Goal: Check status: Check status

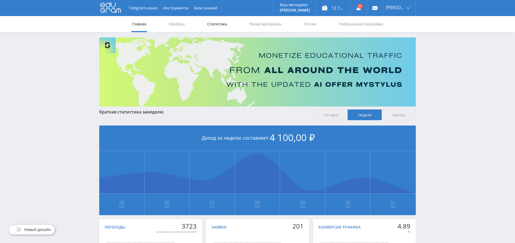
click at [220, 25] on link "Статистика" at bounding box center [216, 24] width 21 height 16
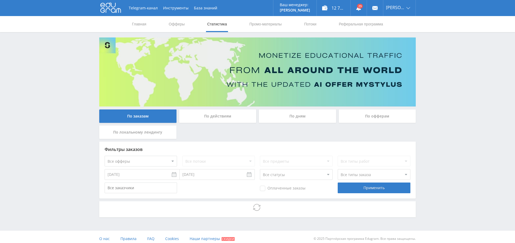
scroll to position [4, 0]
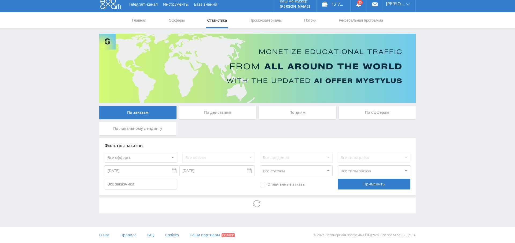
click at [295, 111] on div "По дням" at bounding box center [297, 112] width 77 height 13
click at [0, 0] on input "По дням" at bounding box center [0, 0] width 0 height 0
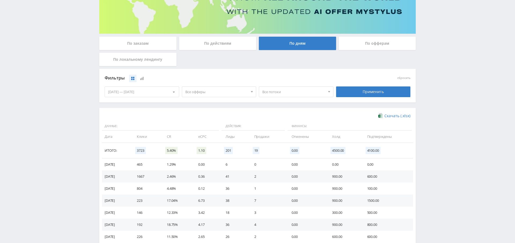
scroll to position [75, 0]
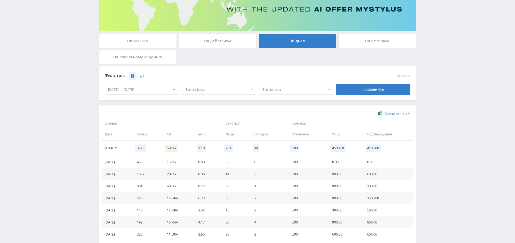
click at [210, 90] on span "Все офферы" at bounding box center [216, 89] width 63 height 10
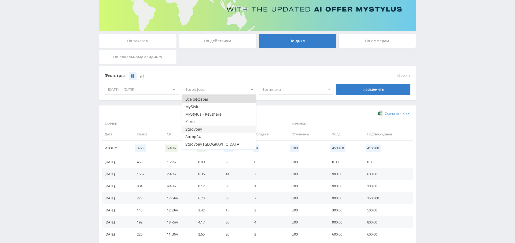
scroll to position [14, 0]
click at [207, 108] on button "Кэмп" at bounding box center [219, 108] width 74 height 8
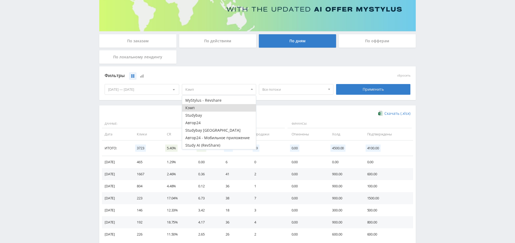
click at [366, 89] on div "Применить" at bounding box center [373, 89] width 75 height 11
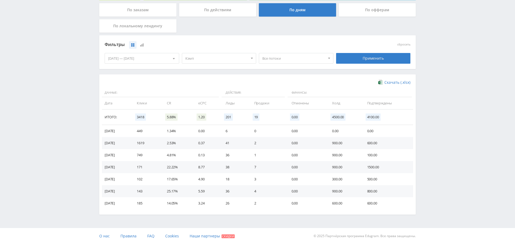
scroll to position [107, 0]
click at [273, 60] on span "Все потоки" at bounding box center [293, 58] width 63 height 10
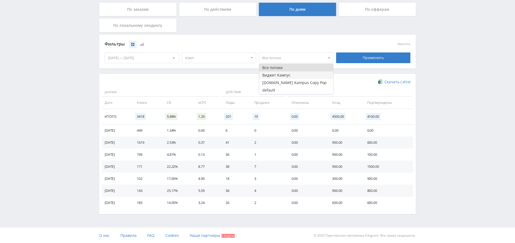
click at [277, 73] on button "Виджет Кампус" at bounding box center [296, 76] width 74 height 8
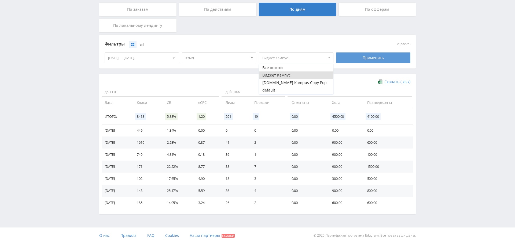
click at [362, 60] on div "Применить" at bounding box center [373, 58] width 75 height 11
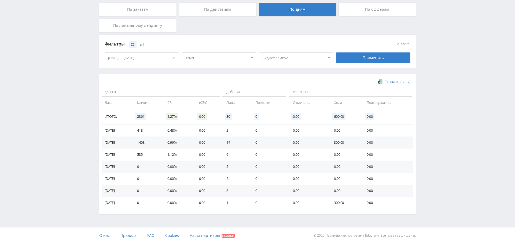
scroll to position [0, 0]
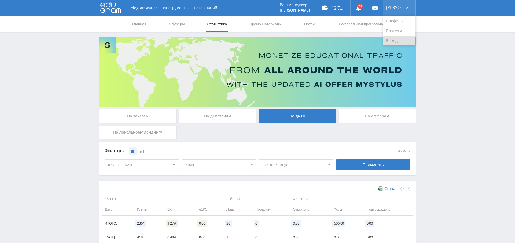
click at [398, 39] on link "Выход" at bounding box center [399, 41] width 32 height 10
